Goal: Task Accomplishment & Management: Manage account settings

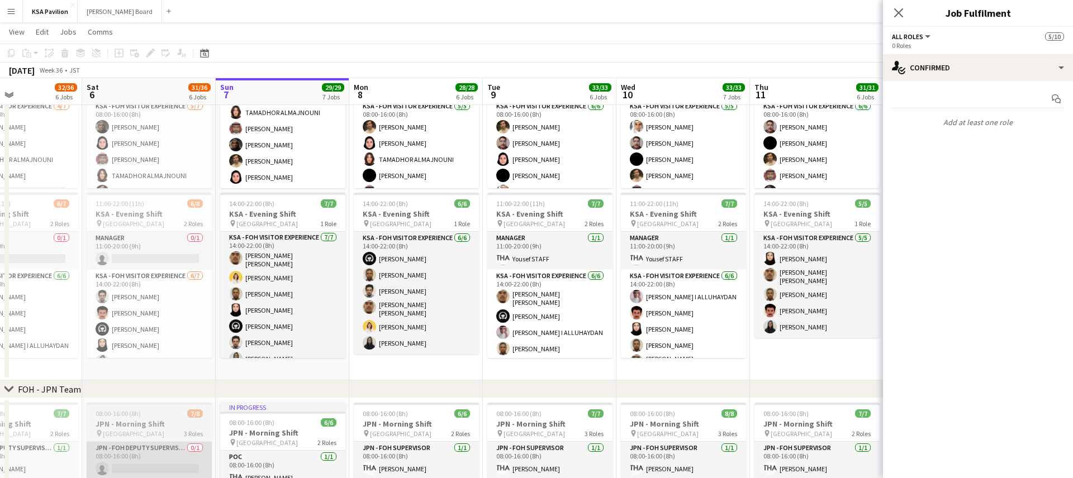
scroll to position [3, 0]
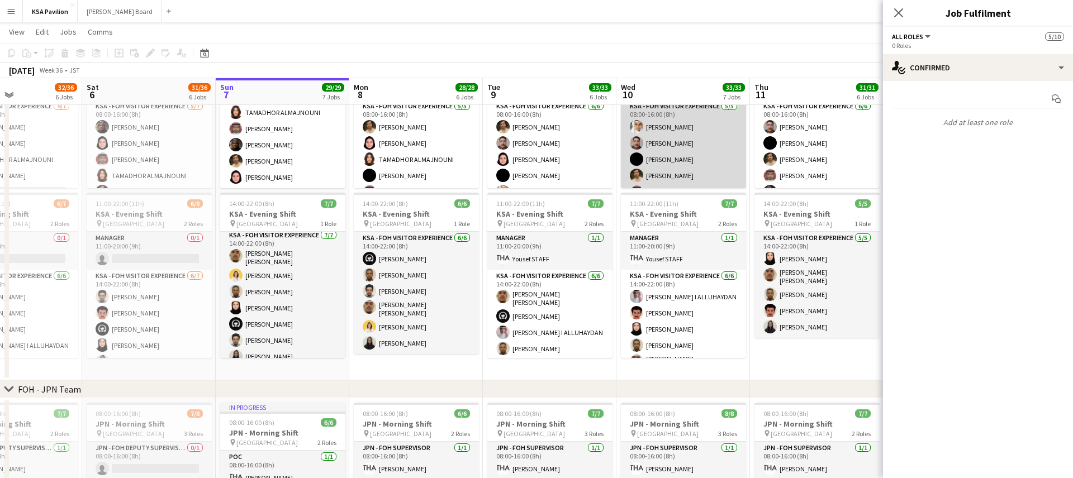
click at [682, 130] on app-card-role "KSA - FOH Visitor Experience [DATE] 08:00-16:00 (8h) Abdullah Alghoniman [PERSO…" at bounding box center [683, 151] width 125 height 103
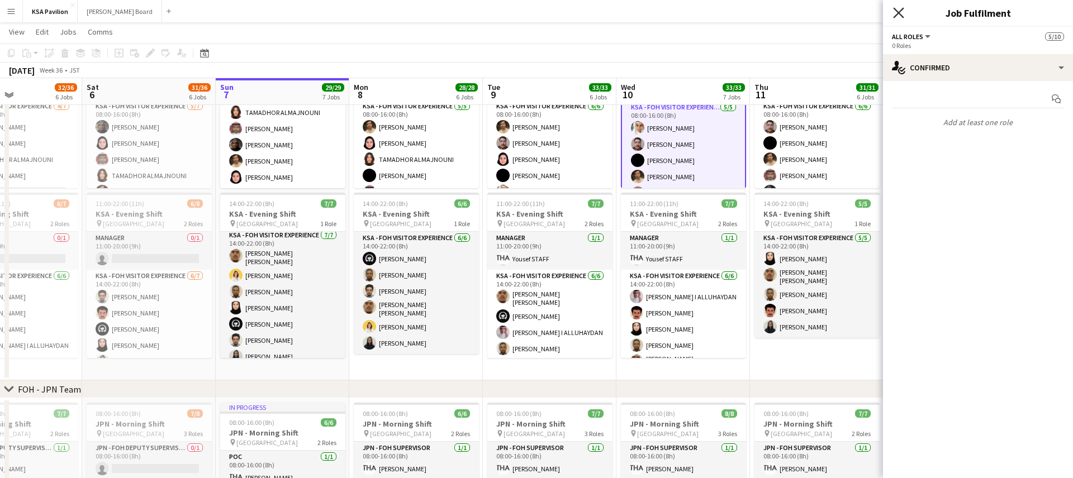
click at [894, 12] on icon "Close pop-in" at bounding box center [898, 12] width 11 height 11
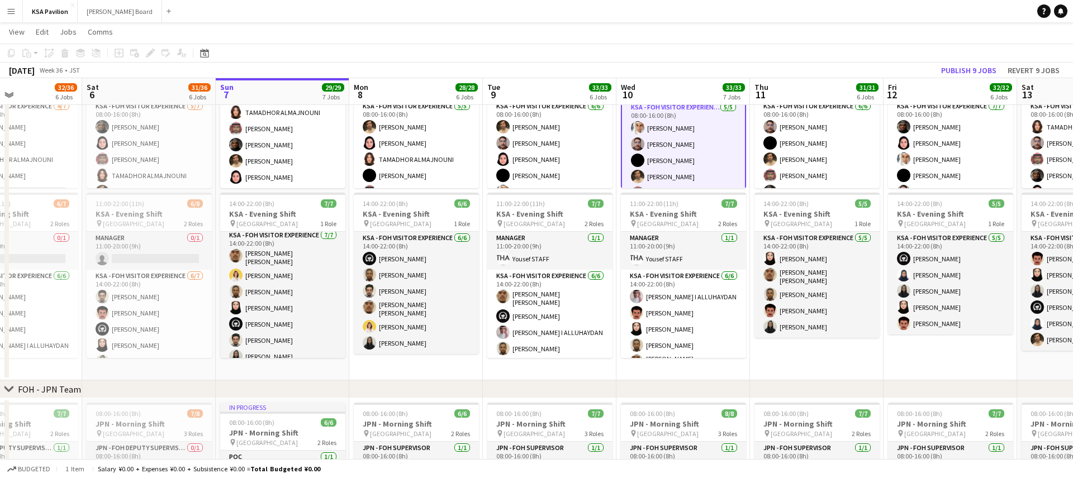
click at [703, 132] on app-card-role "KSA - FOH Visitor Experience [DATE] 08:00-16:00 (8h) Abdullah Alghoniman [PERSO…" at bounding box center [683, 152] width 125 height 105
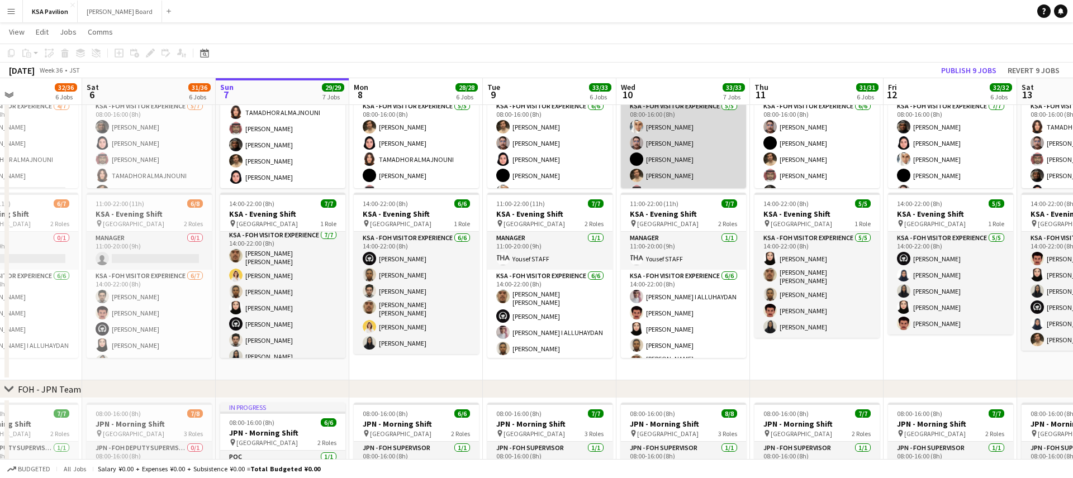
click at [703, 132] on app-card-role "KSA - FOH Visitor Experience [DATE] 08:00-16:00 (8h) Abdullah Alghoniman [PERSO…" at bounding box center [683, 151] width 125 height 103
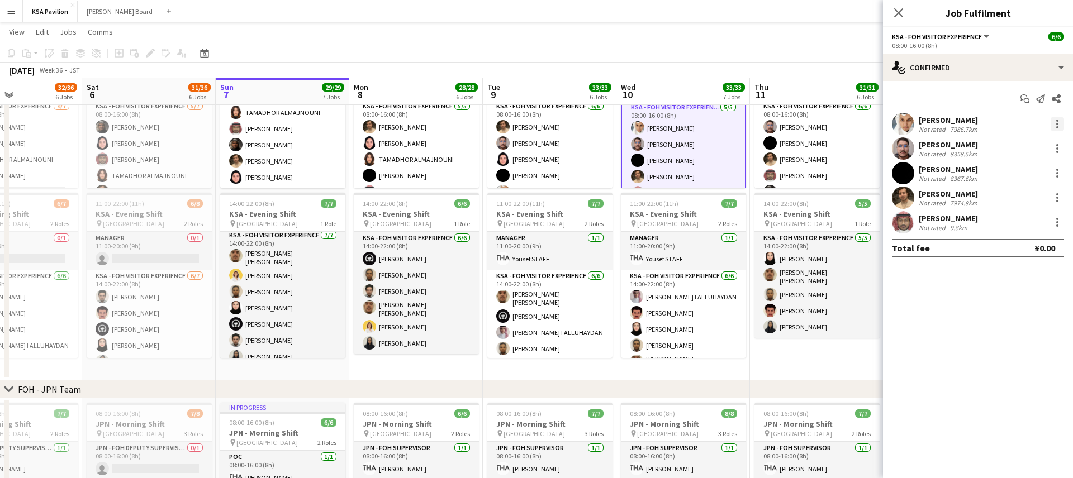
click at [1055, 125] on div at bounding box center [1056, 123] width 13 height 13
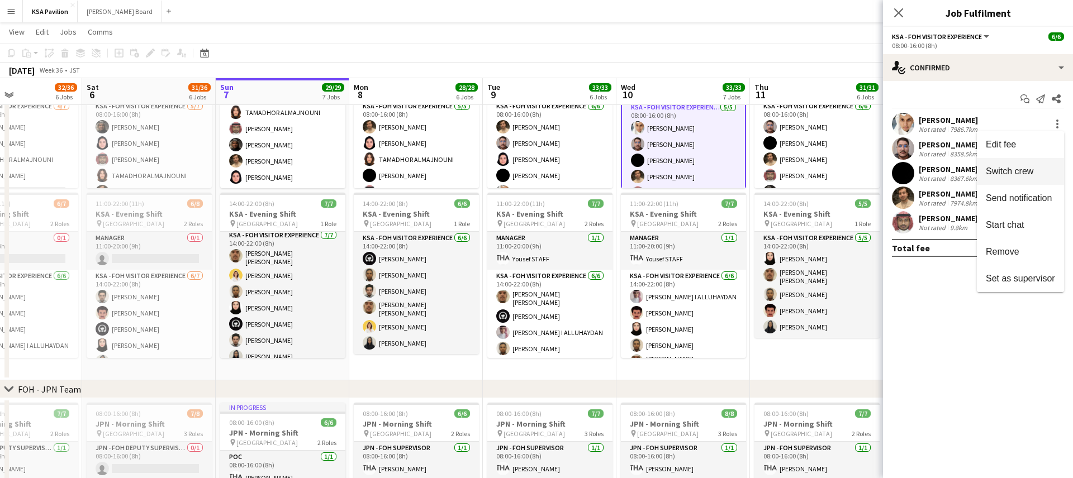
click at [1036, 168] on span "Switch crew" at bounding box center [1020, 171] width 69 height 10
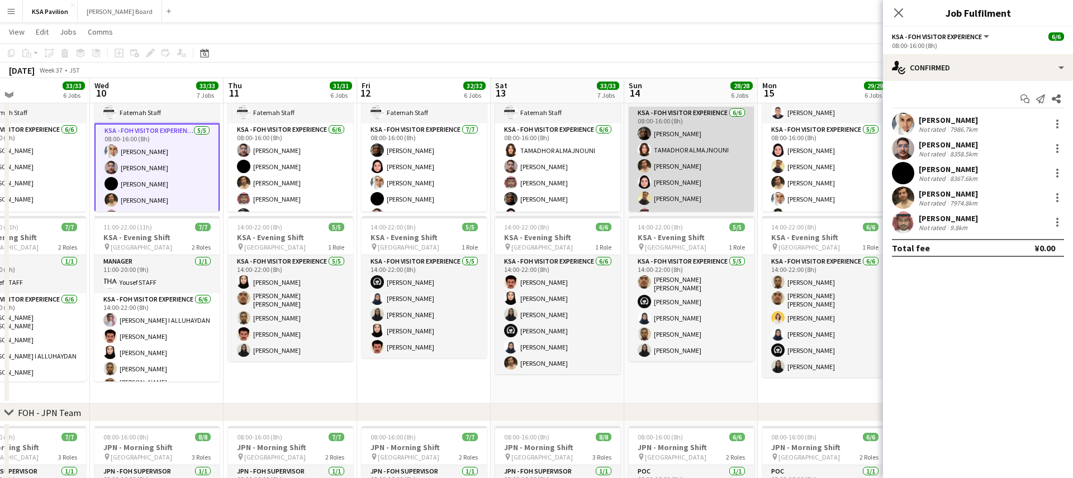
scroll to position [23, 0]
click at [679, 147] on app-card-role "KSA - FOH Visitor Experience [DATE] 08:00-16:00 (8h) [PERSON_NAME] ALMAJNOUNI […" at bounding box center [691, 160] width 125 height 119
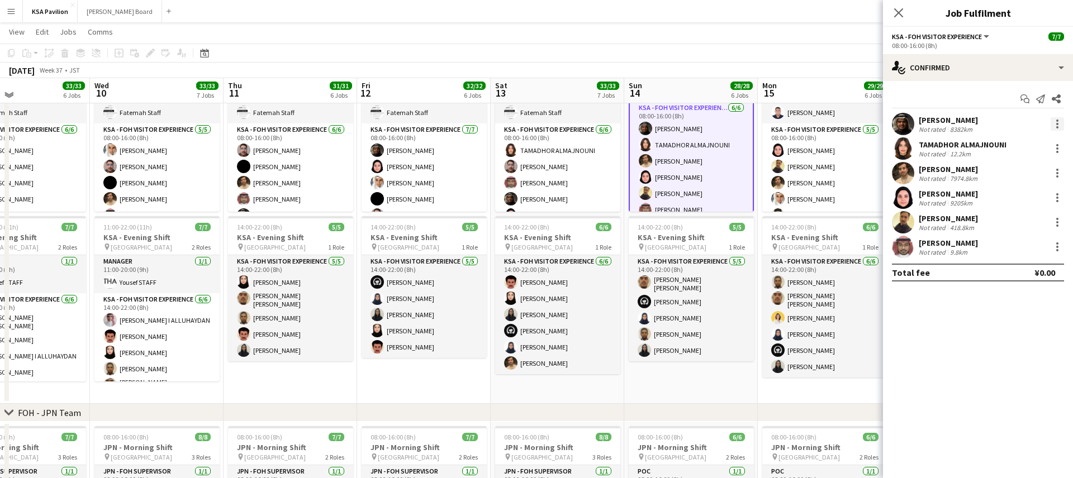
click at [1056, 123] on div at bounding box center [1057, 124] width 2 height 2
click at [1026, 172] on span "Switch with" at bounding box center [1008, 170] width 45 height 9
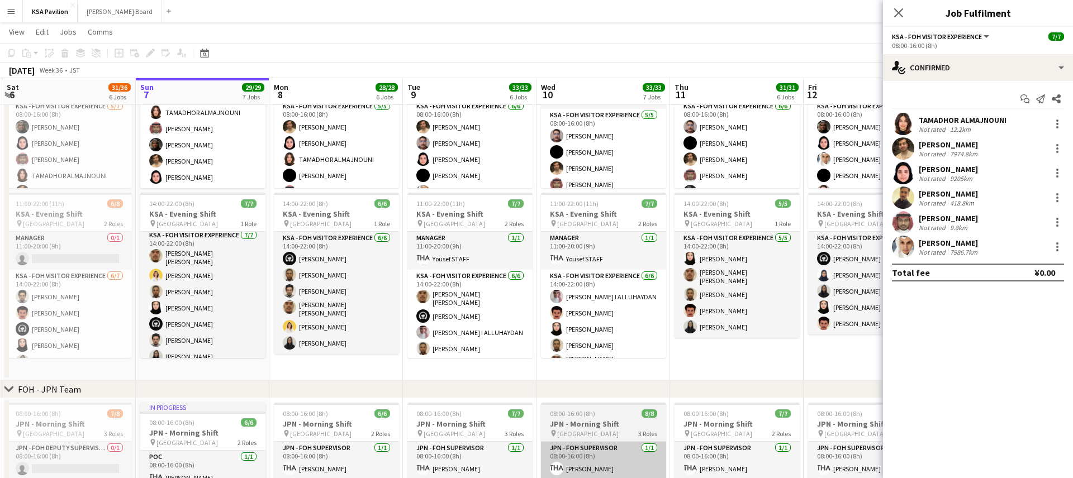
scroll to position [0, 224]
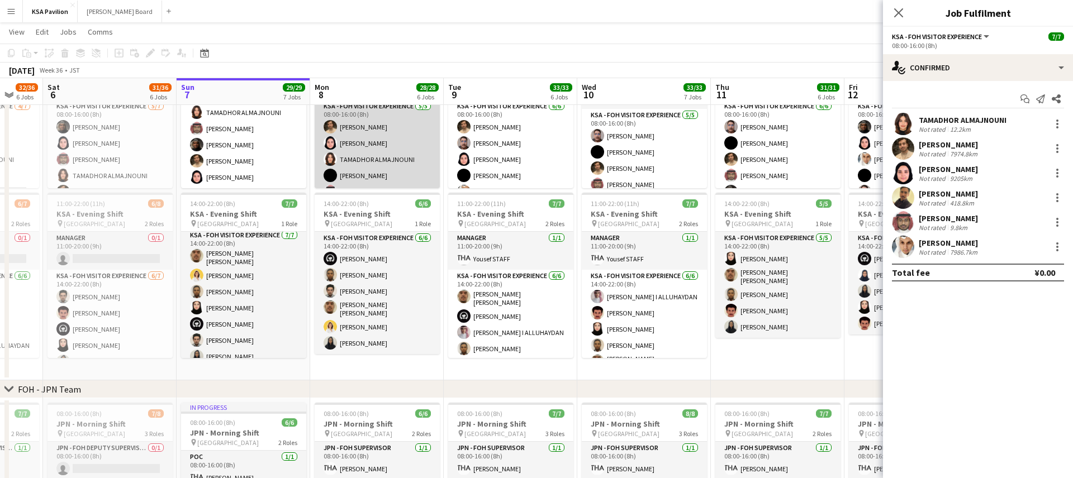
click at [369, 129] on app-card-role "KSA - FOH Visitor Experience [DATE] 08:00-16:00 (8h) [PERSON_NAME] Dur Murad TA…" at bounding box center [377, 151] width 125 height 103
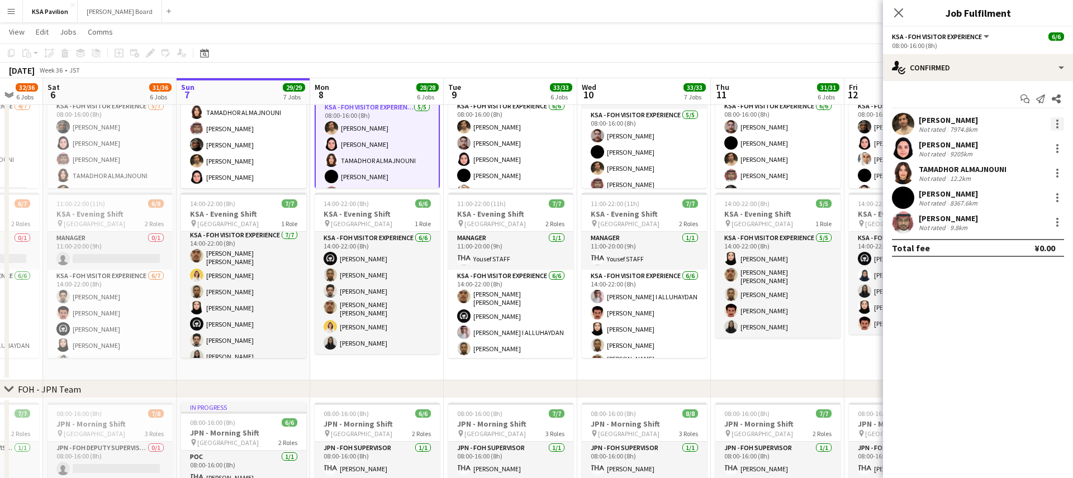
click at [1059, 120] on div at bounding box center [1056, 123] width 13 height 13
click at [1022, 170] on span "Switch crew" at bounding box center [1009, 170] width 47 height 9
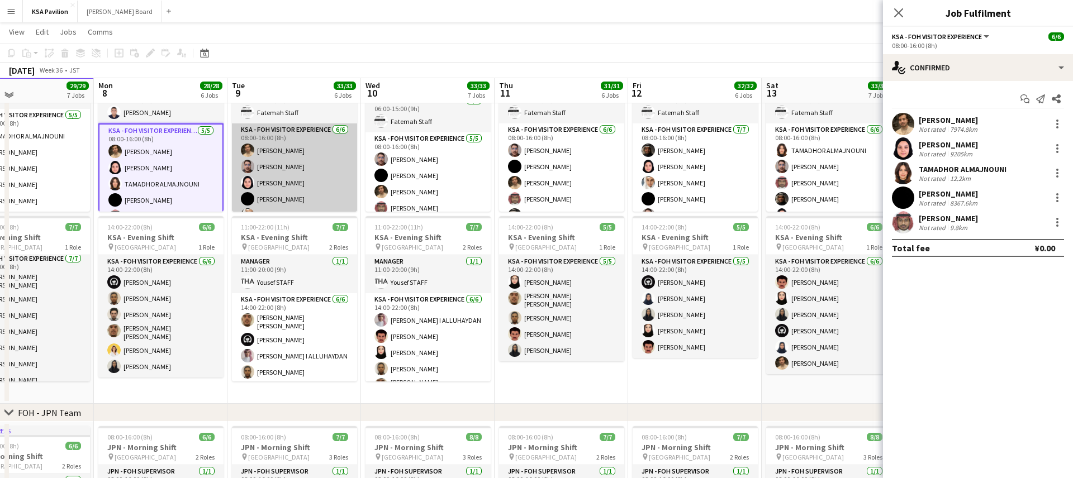
scroll to position [0, 449]
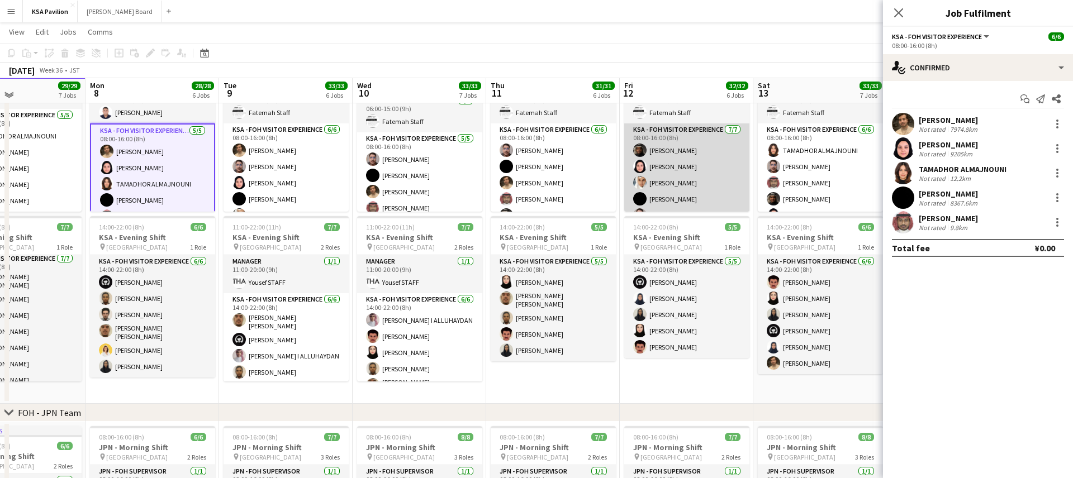
click at [696, 182] on app-card-role "KSA - FOH Visitor Experience [DATE] 08:00-16:00 (8h) [PERSON_NAME] Dur [PERSON_…" at bounding box center [686, 190] width 125 height 135
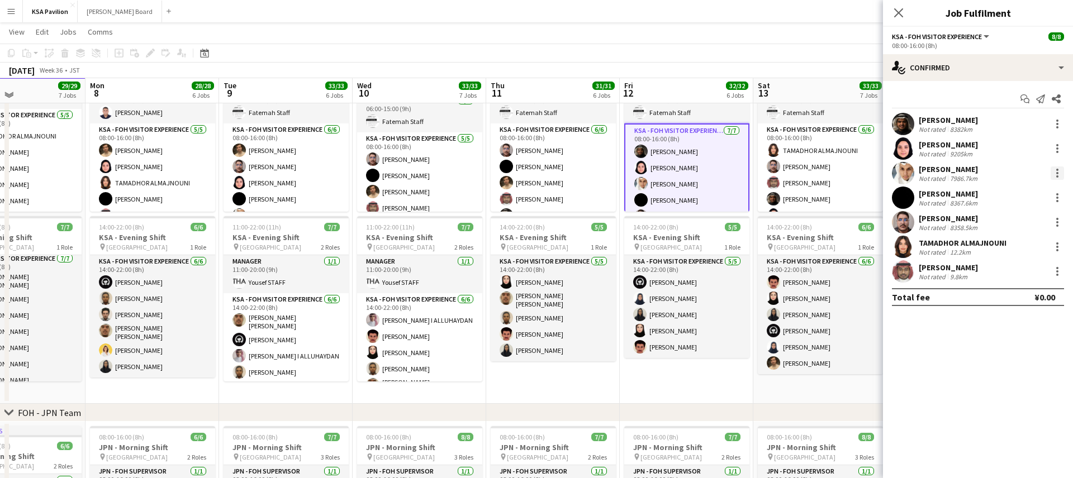
click at [1058, 170] on div at bounding box center [1057, 170] width 2 height 2
click at [1023, 223] on span "Switch with" at bounding box center [1008, 220] width 45 height 9
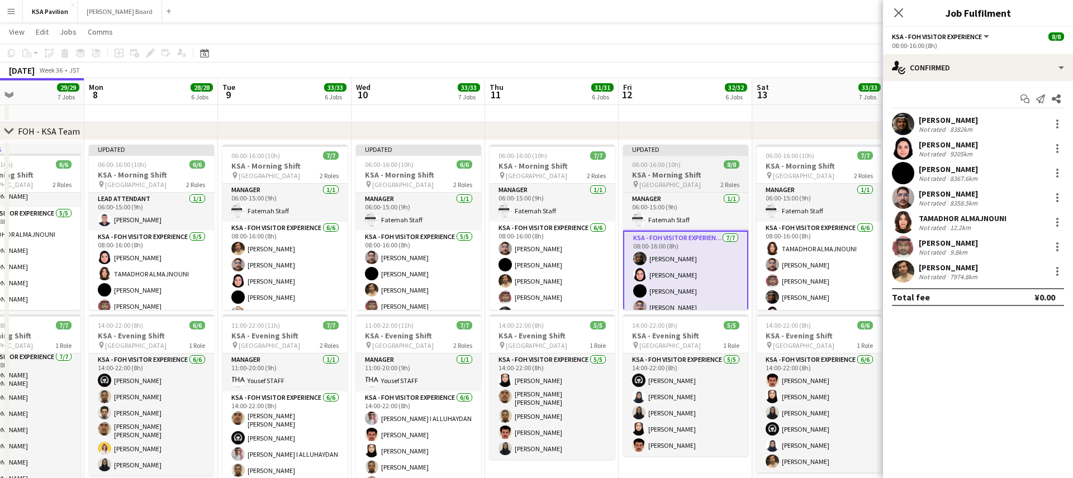
scroll to position [0, 439]
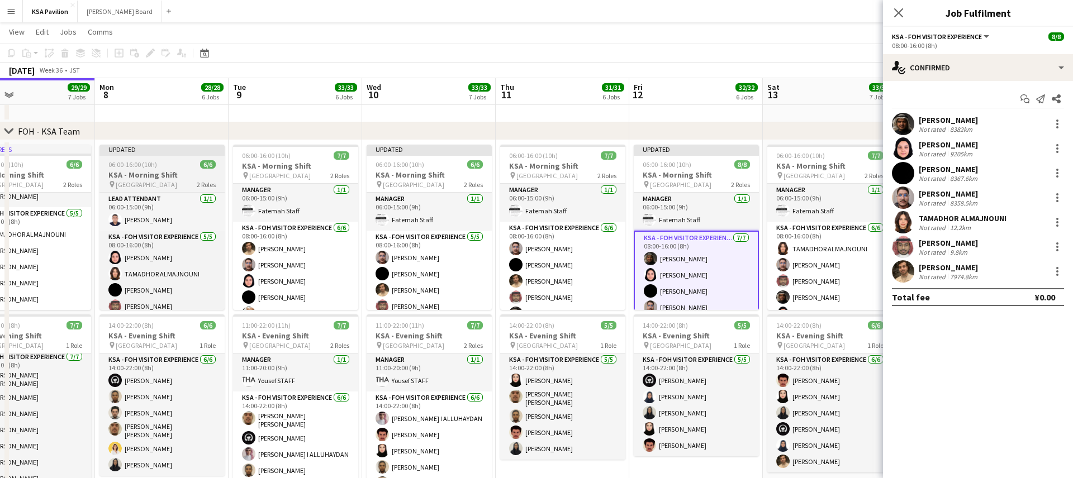
click at [169, 150] on div "Updated" at bounding box center [161, 149] width 125 height 9
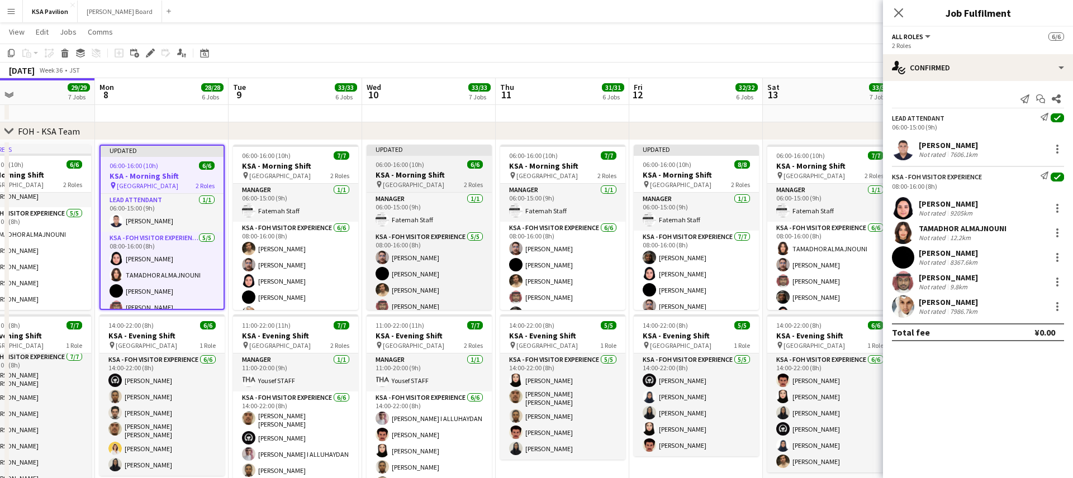
click at [412, 151] on div "Updated" at bounding box center [429, 149] width 125 height 9
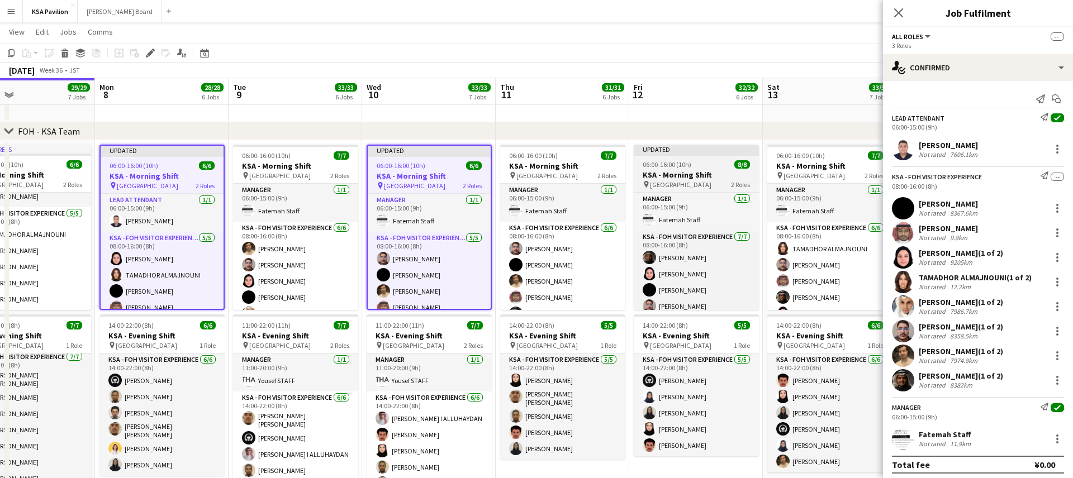
click at [659, 151] on div "Updated" at bounding box center [696, 149] width 125 height 9
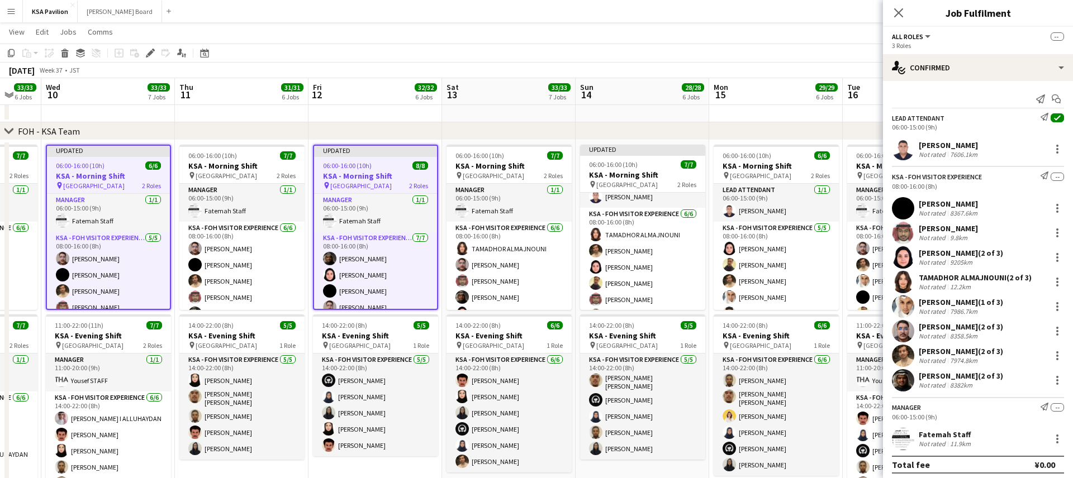
scroll to position [0, 521]
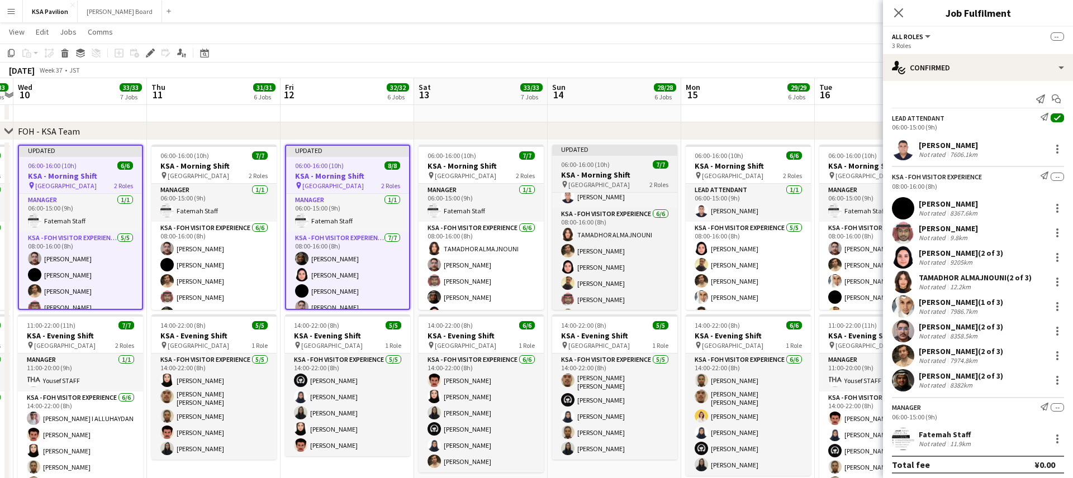
click at [607, 155] on div at bounding box center [614, 155] width 125 height 2
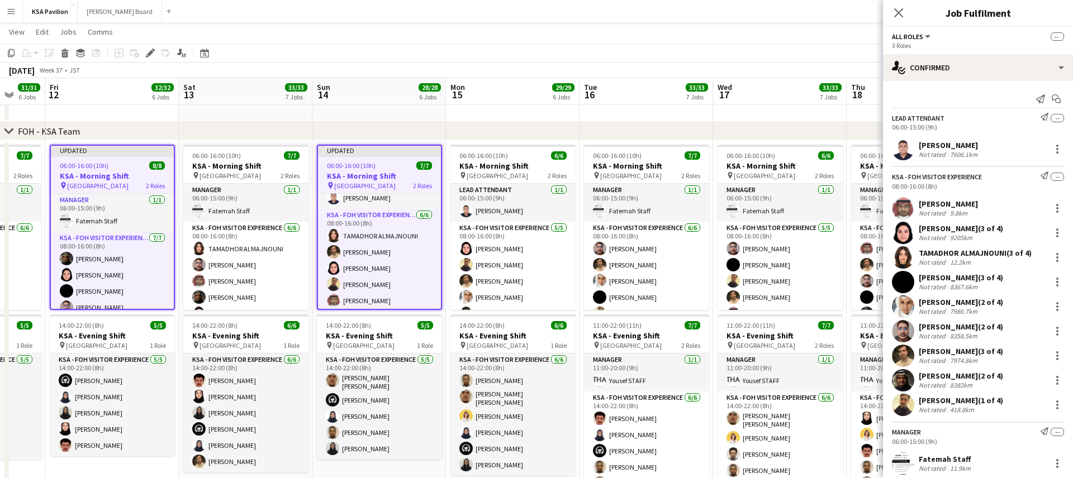
scroll to position [0, 497]
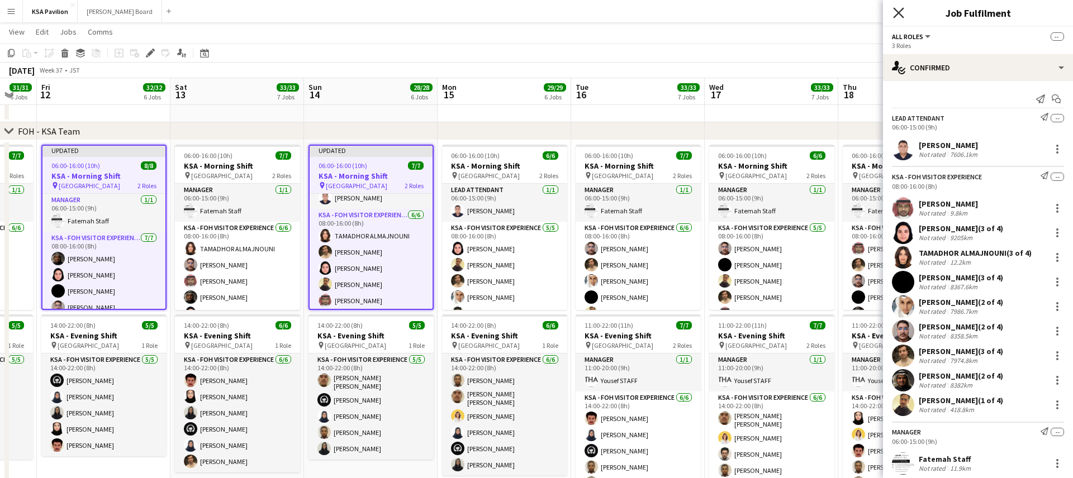
click at [902, 17] on icon at bounding box center [898, 12] width 11 height 11
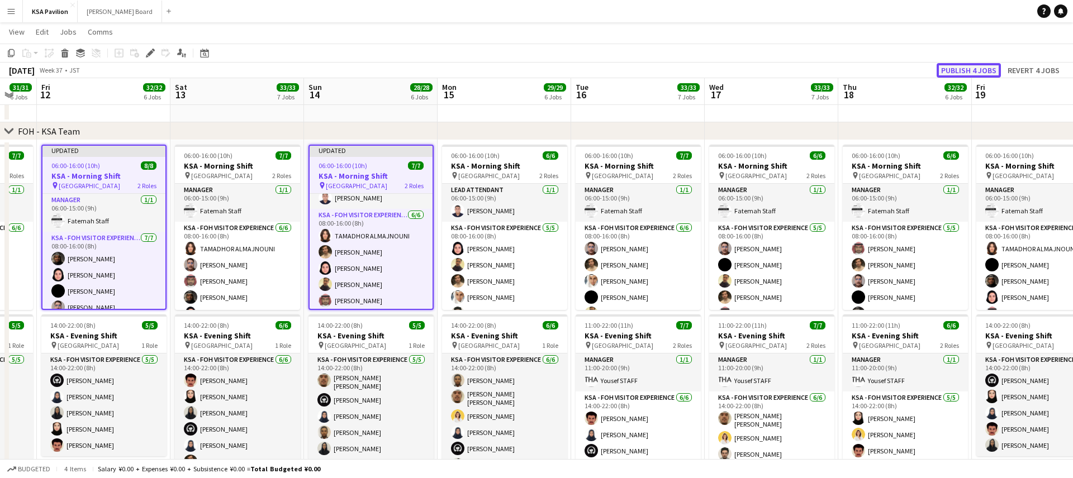
click at [955, 71] on button "Publish 4 jobs" at bounding box center [968, 70] width 64 height 15
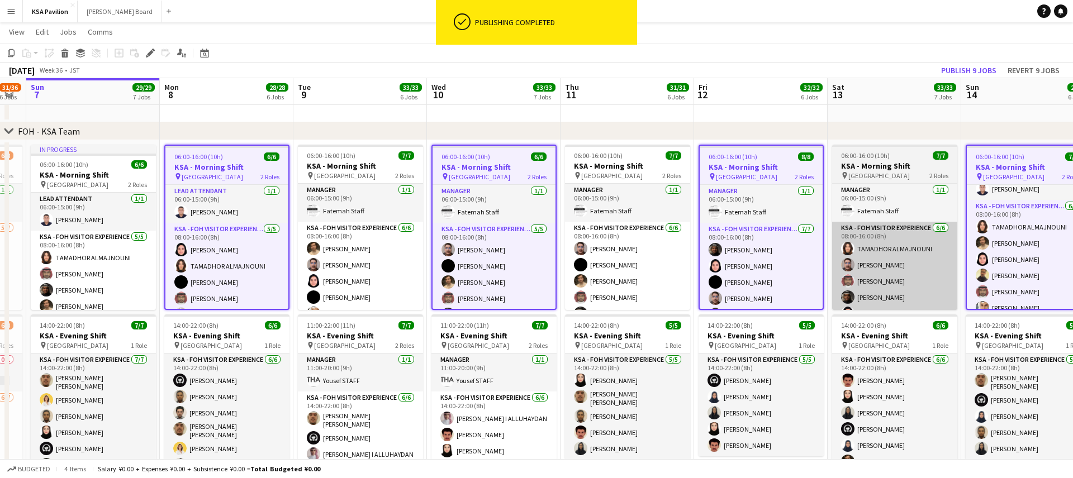
scroll to position [0, 238]
